Goal: Find specific page/section

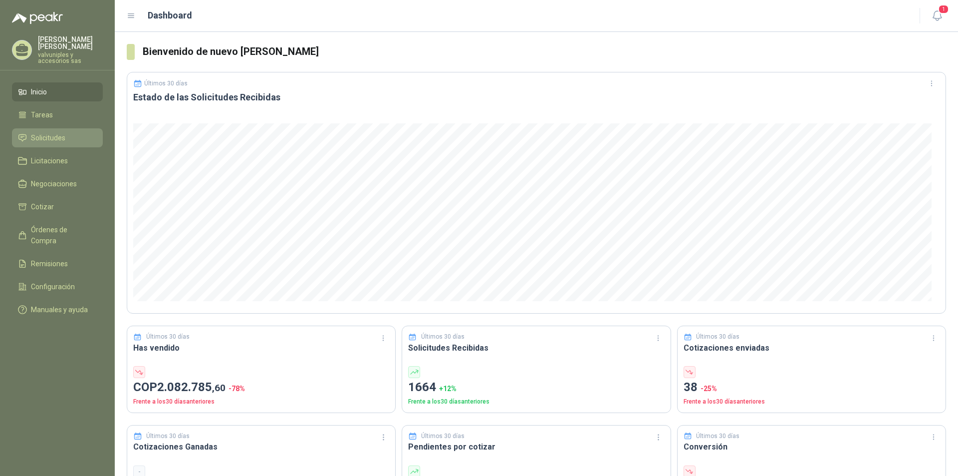
click at [47, 132] on span "Solicitudes" at bounding box center [48, 137] width 34 height 11
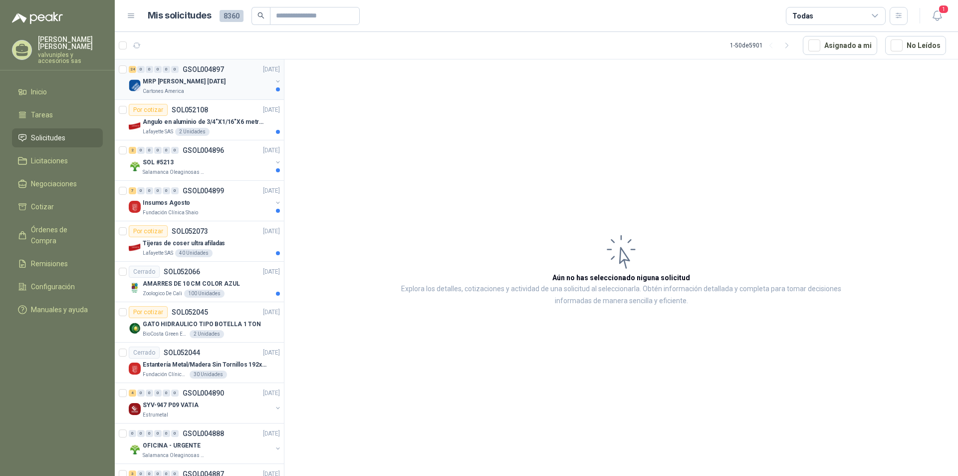
click at [173, 83] on p "MRP [PERSON_NAME] [DATE]" at bounding box center [184, 81] width 83 height 9
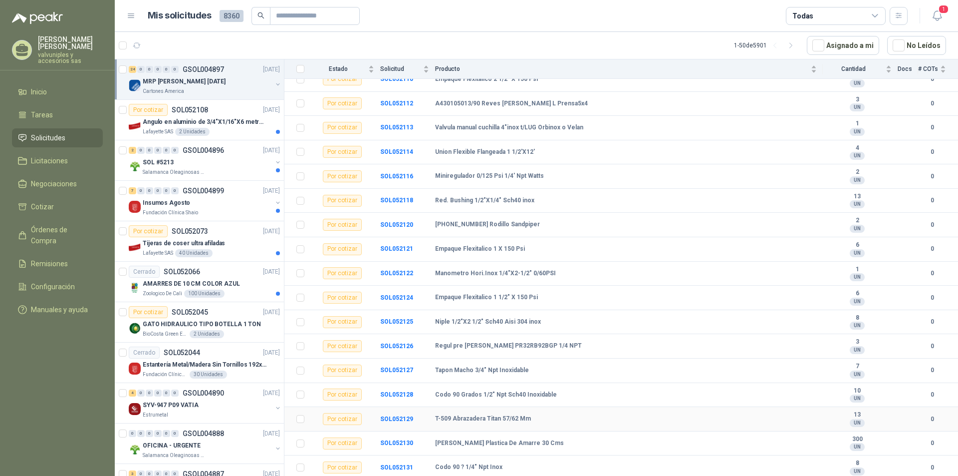
scroll to position [296, 0]
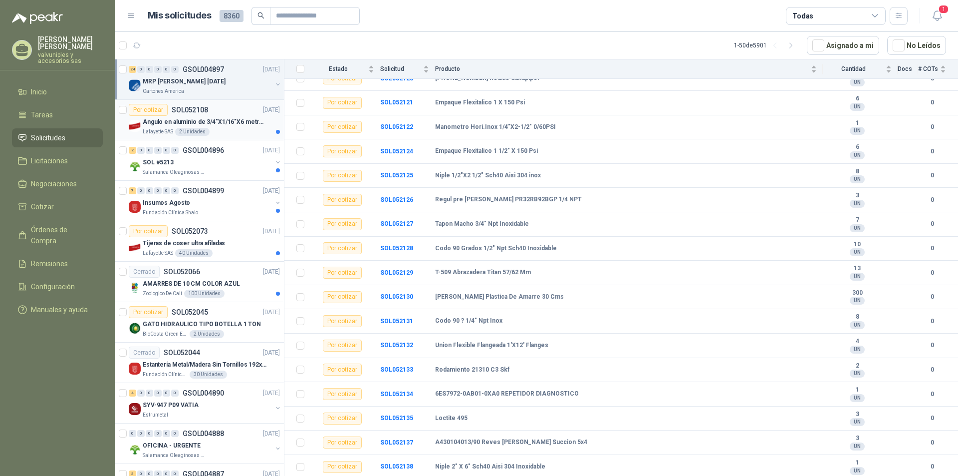
click at [201, 124] on p "Angulo en aluminio de 3/4"X1/16"X6 metros color Anolok" at bounding box center [205, 121] width 124 height 9
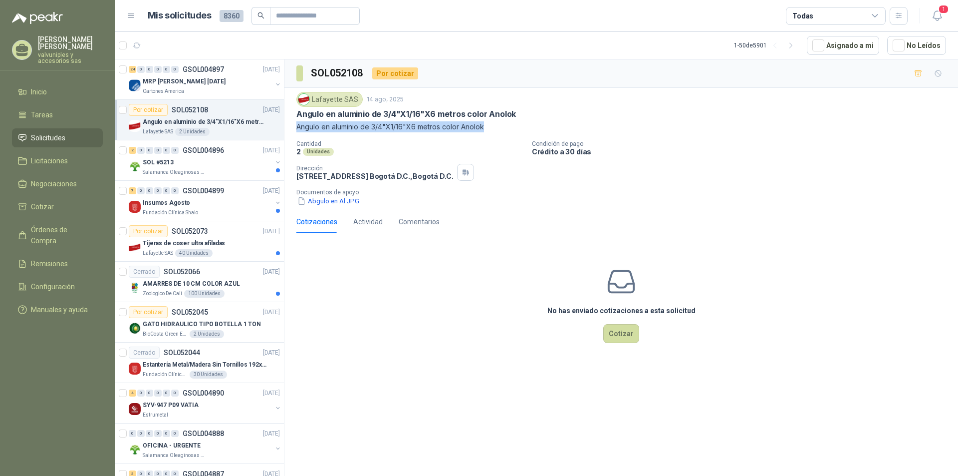
drag, startPoint x: 295, startPoint y: 127, endPoint x: 544, endPoint y: 147, distance: 248.8
click at [489, 127] on div "Lafayette SAS [DATE] Angulo en aluminio de 3/4"X1/16"X6 metros color Anolok Ang…" at bounding box center [622, 149] width 674 height 122
copy p "Angulo en aluminio de 3/4"X1/16"X6 metros color Anolok"
